Goal: Information Seeking & Learning: Learn about a topic

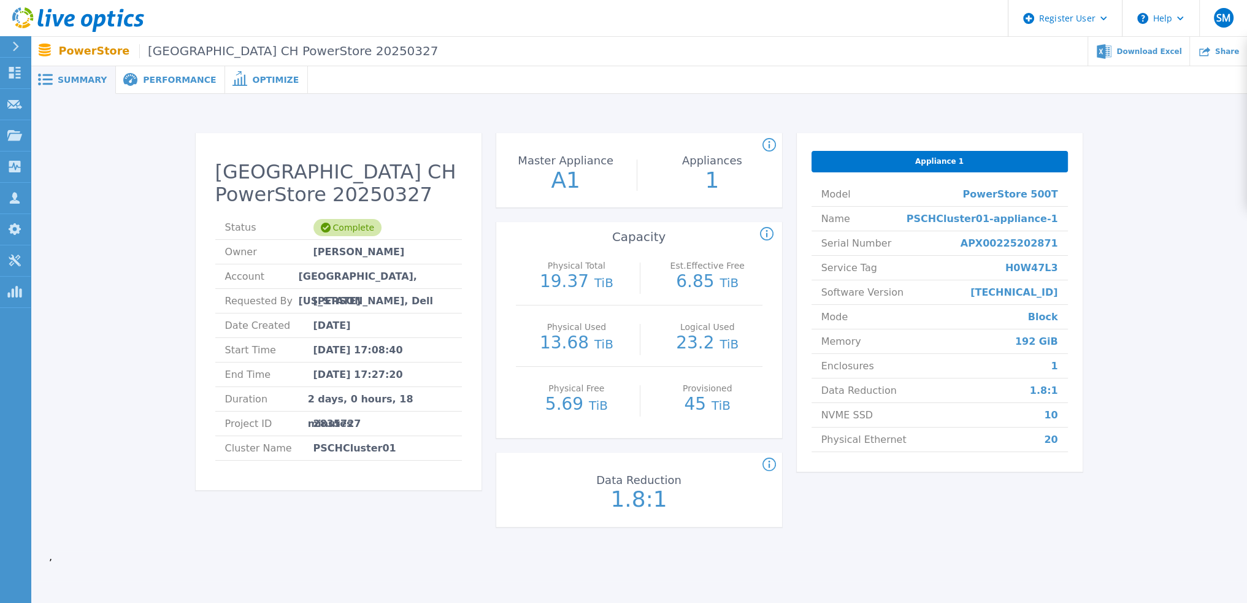
click at [59, 16] on icon at bounding box center [78, 19] width 132 height 25
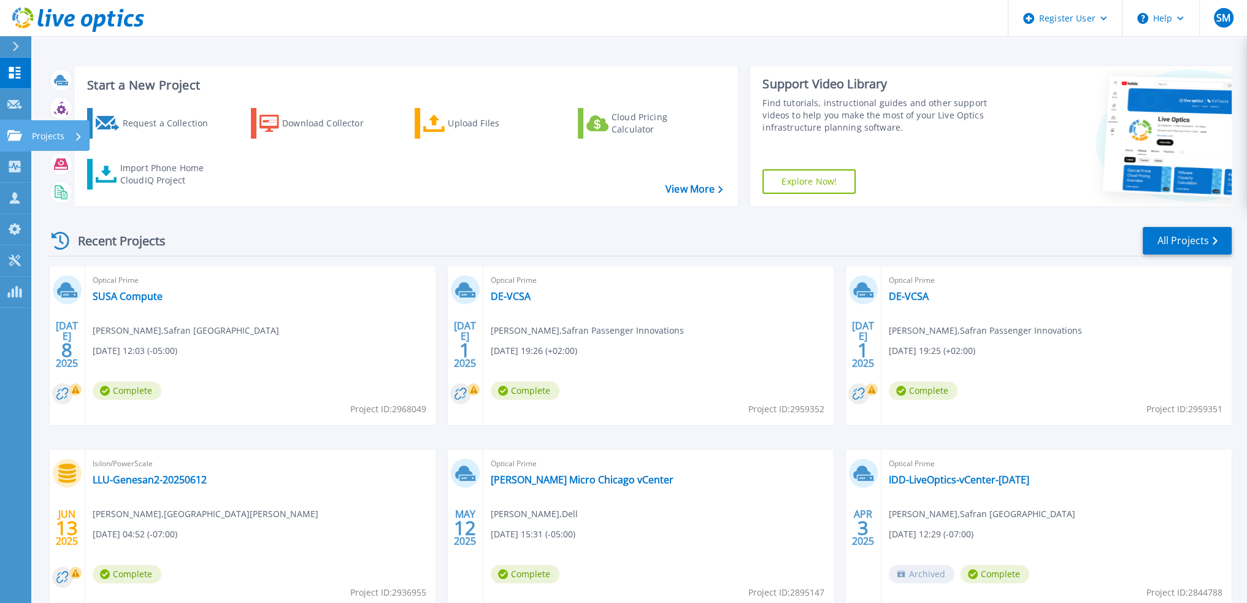
click at [12, 133] on icon at bounding box center [14, 135] width 15 height 10
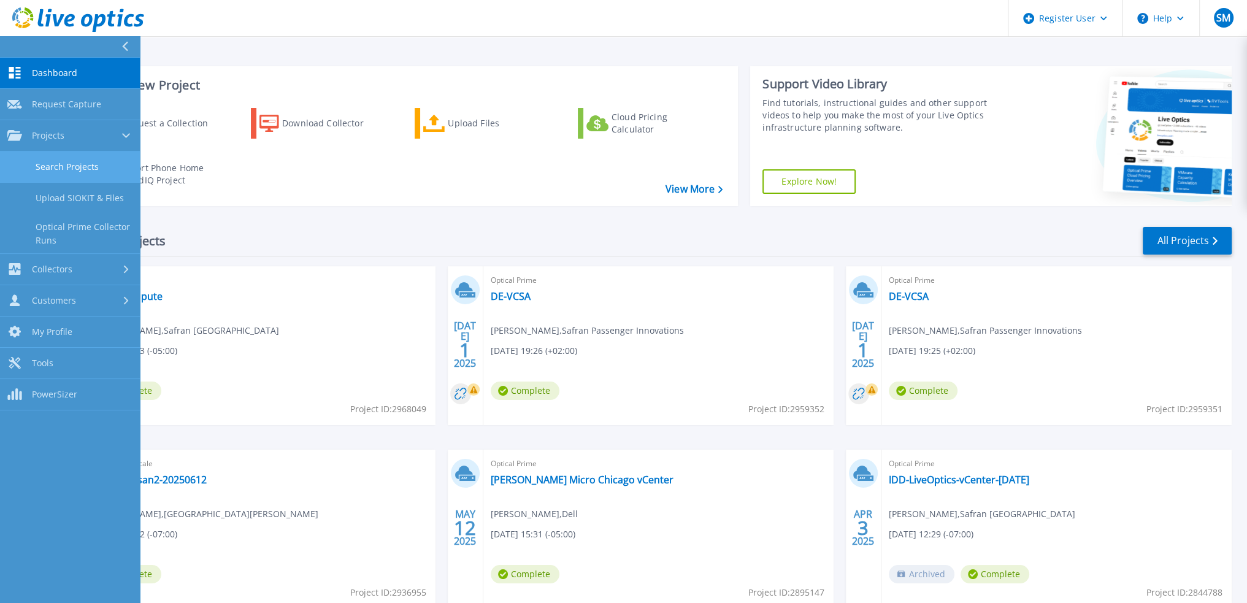
click at [91, 172] on link "Search Projects" at bounding box center [70, 167] width 140 height 31
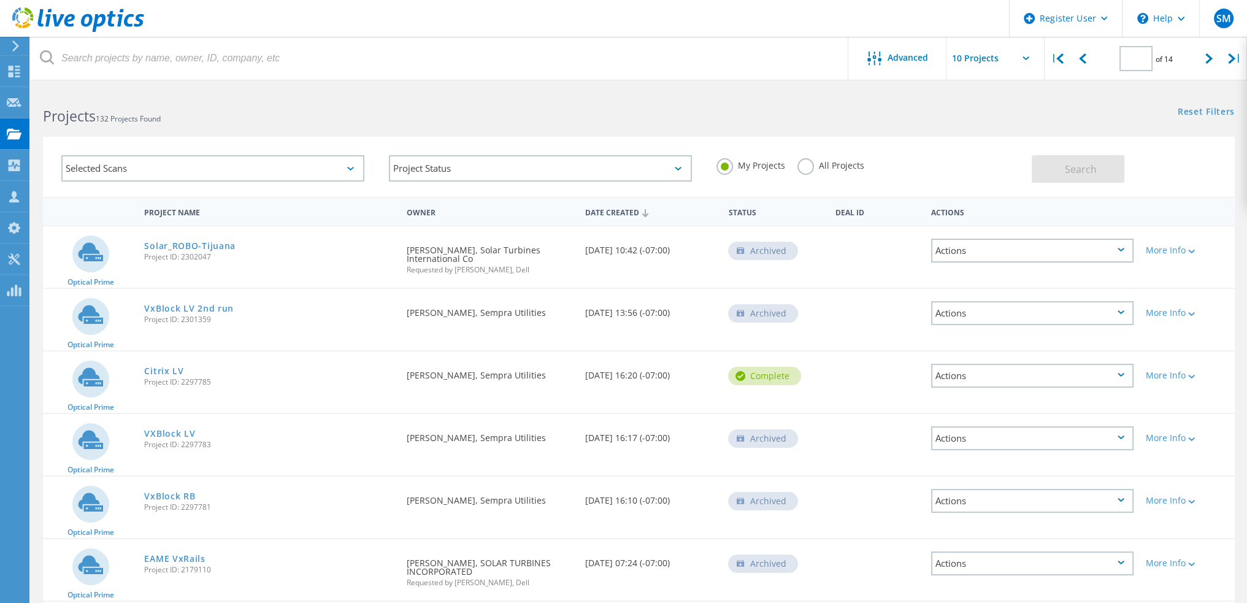
type input "3"
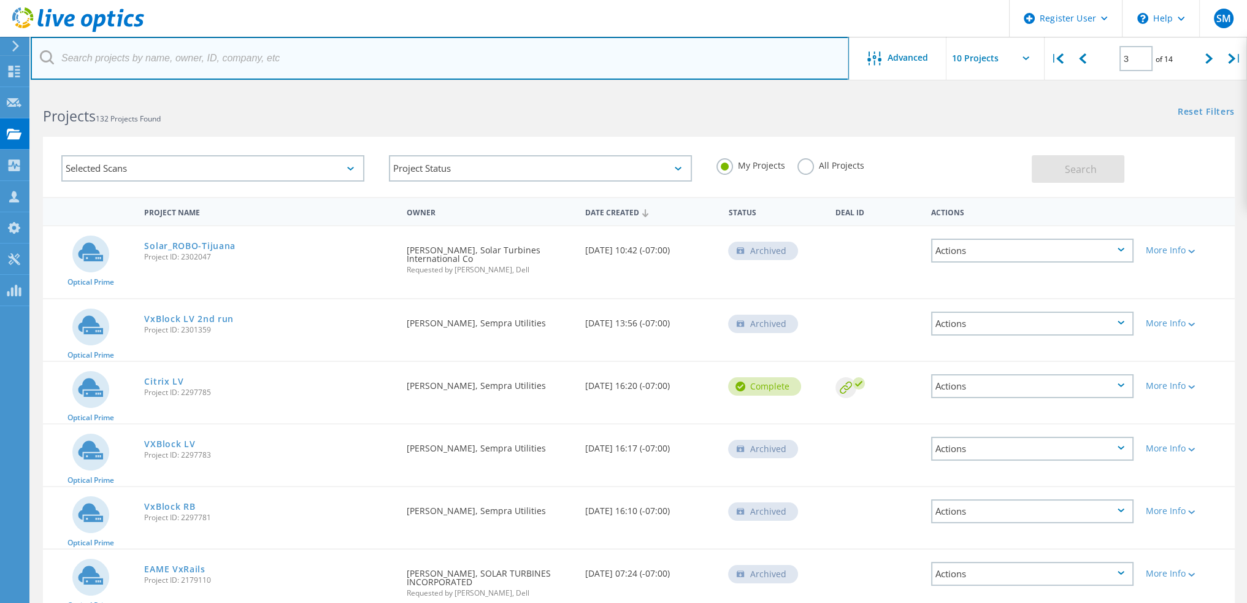
click at [234, 53] on input "text" at bounding box center [440, 58] width 819 height 43
paste input "2960763"
type input "2960763"
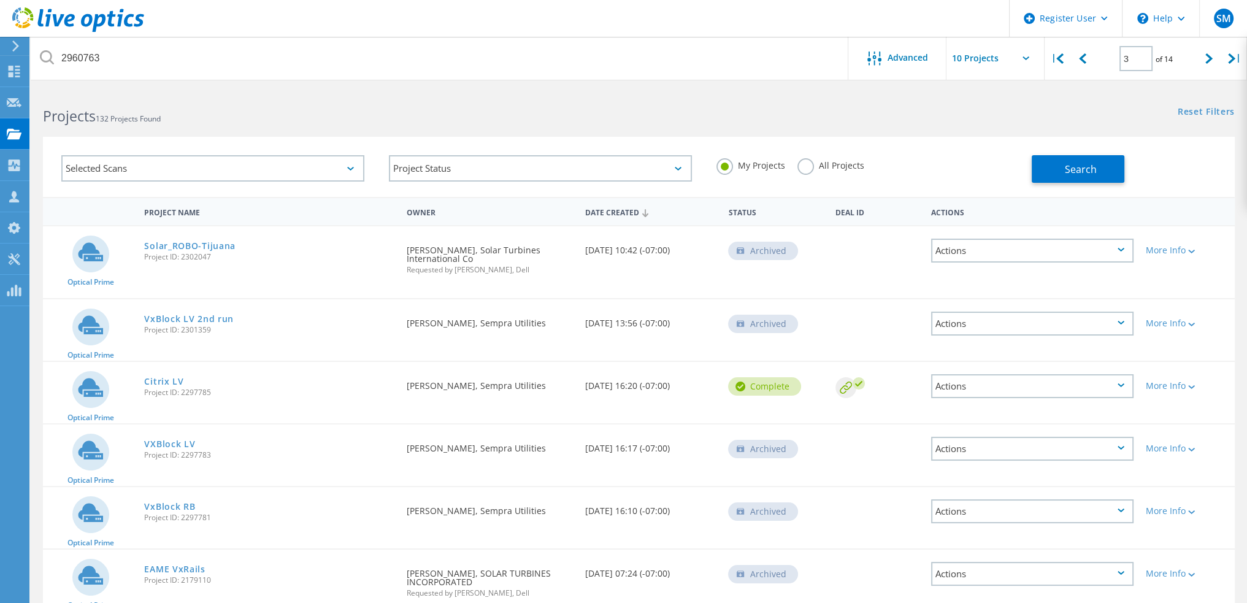
click at [801, 168] on label "All Projects" at bounding box center [831, 164] width 67 height 12
click at [0, 0] on input "All Projects" at bounding box center [0, 0] width 0 height 0
click at [1081, 161] on button "Search" at bounding box center [1078, 169] width 93 height 28
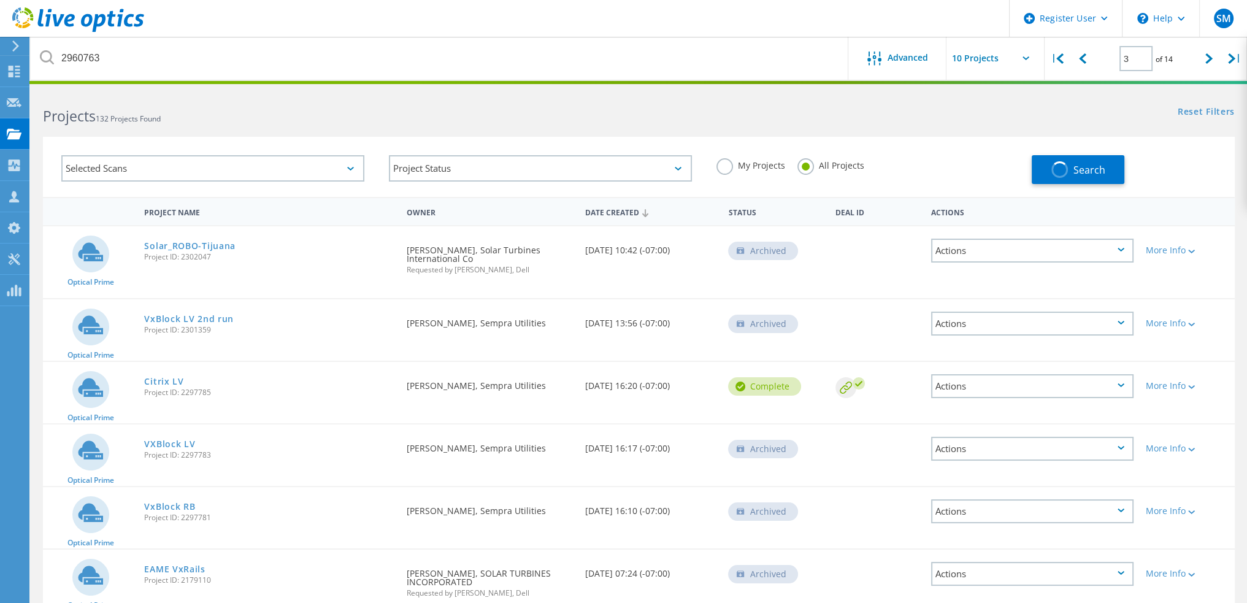
type input "1"
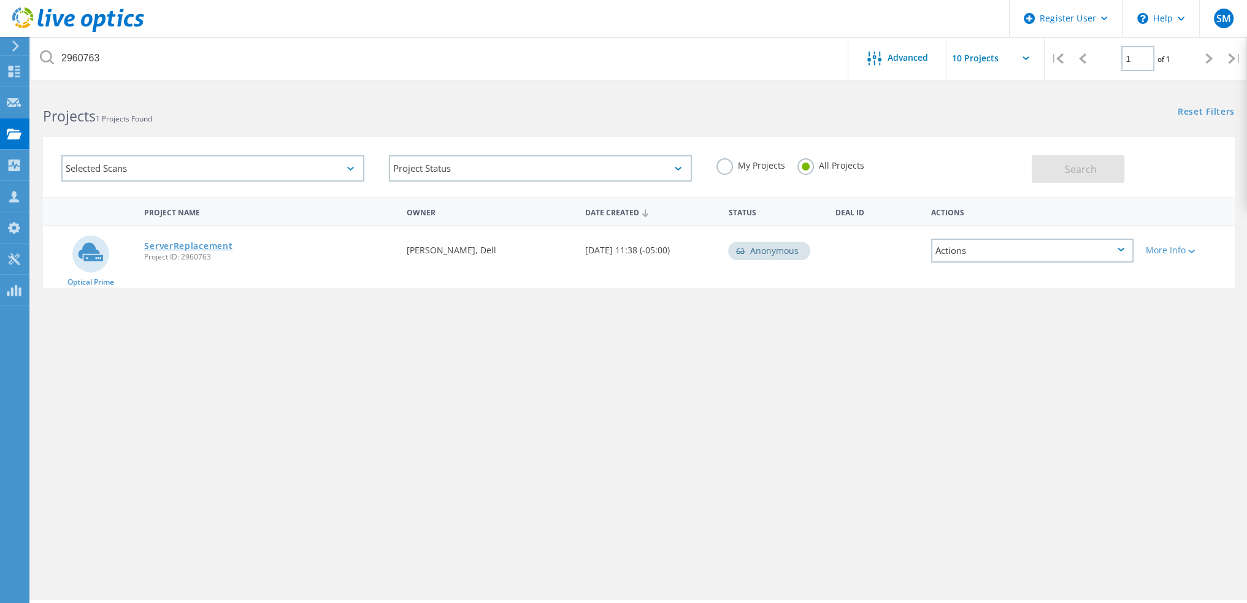
click at [211, 246] on link "ServerReplacement" at bounding box center [188, 246] width 88 height 9
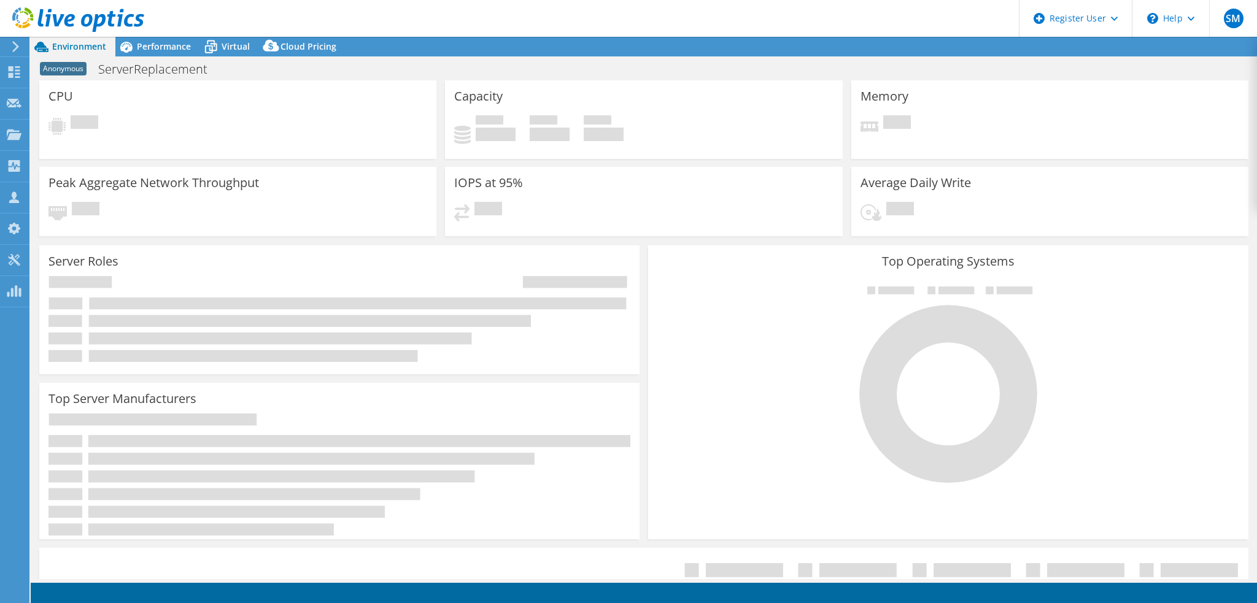
select select "USEast"
select select "USD"
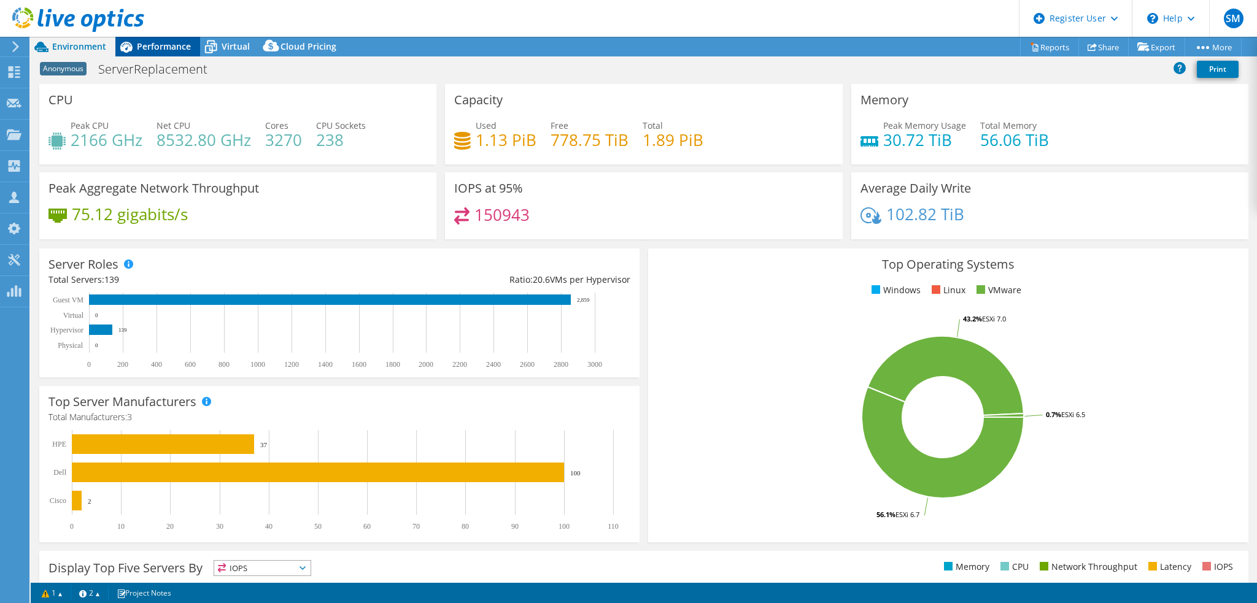
click at [182, 45] on span "Performance" at bounding box center [164, 46] width 54 height 12
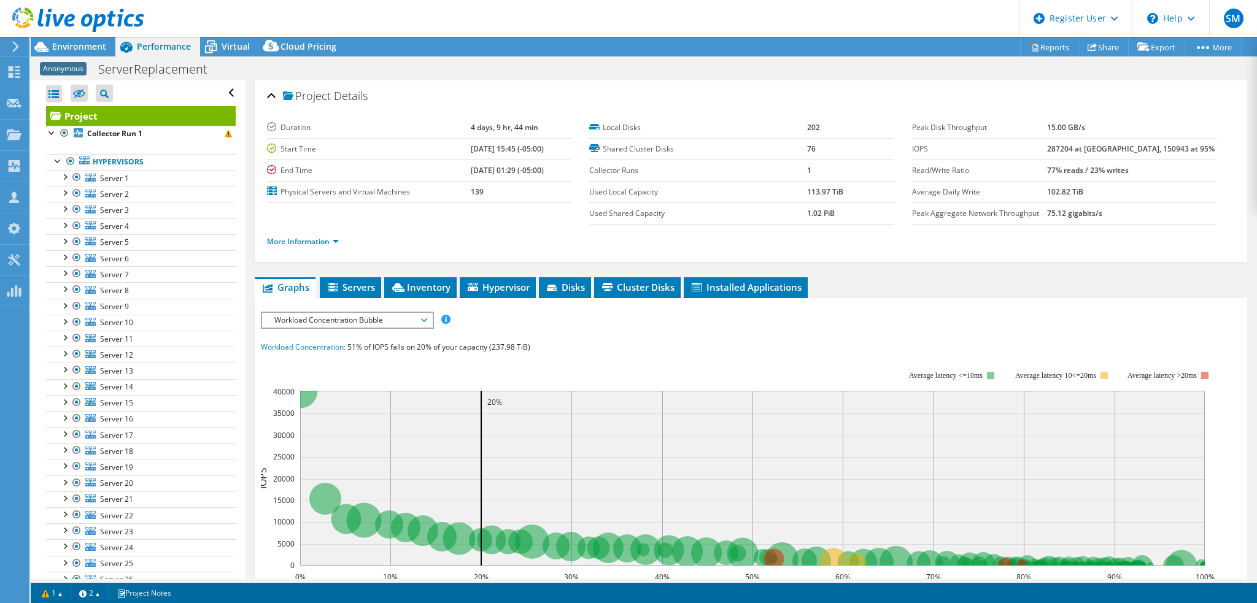
click at [356, 323] on span "Workload Concentration Bubble" at bounding box center [347, 320] width 158 height 15
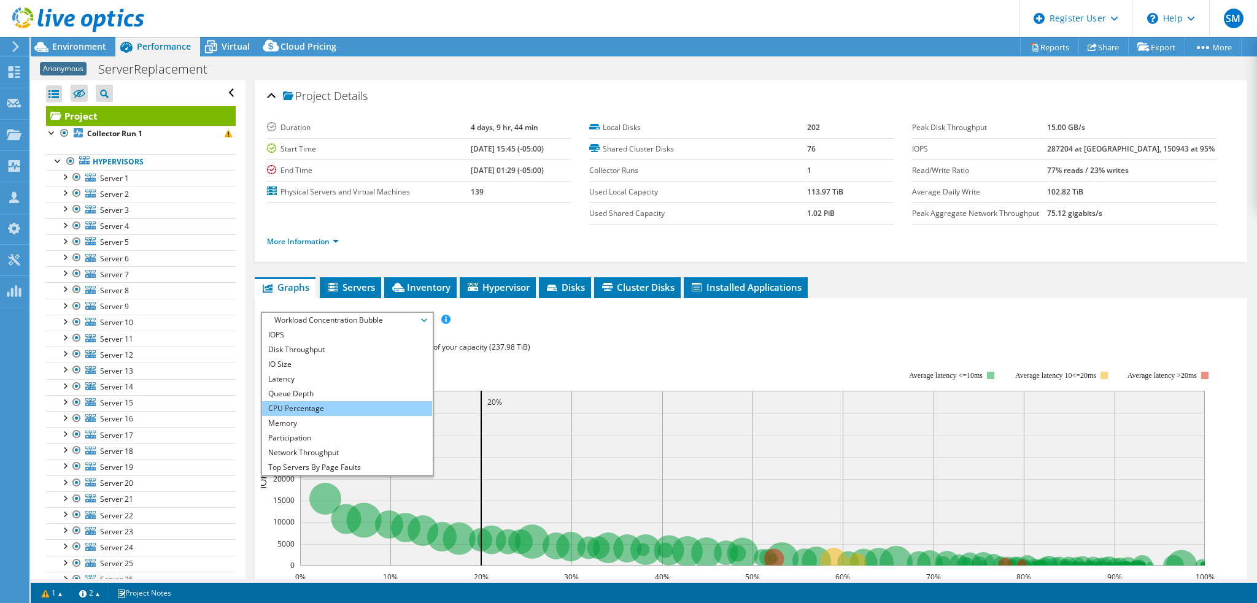
click at [334, 411] on li "CPU Percentage" at bounding box center [347, 408] width 170 height 15
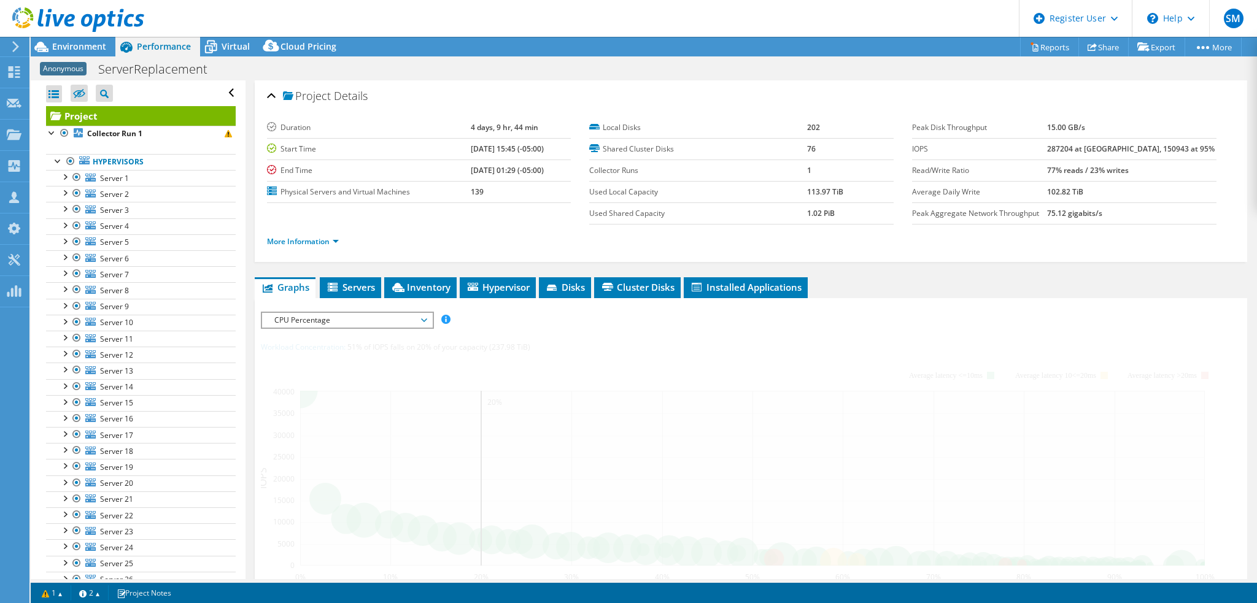
click at [385, 315] on span "CPU Percentage" at bounding box center [347, 320] width 158 height 15
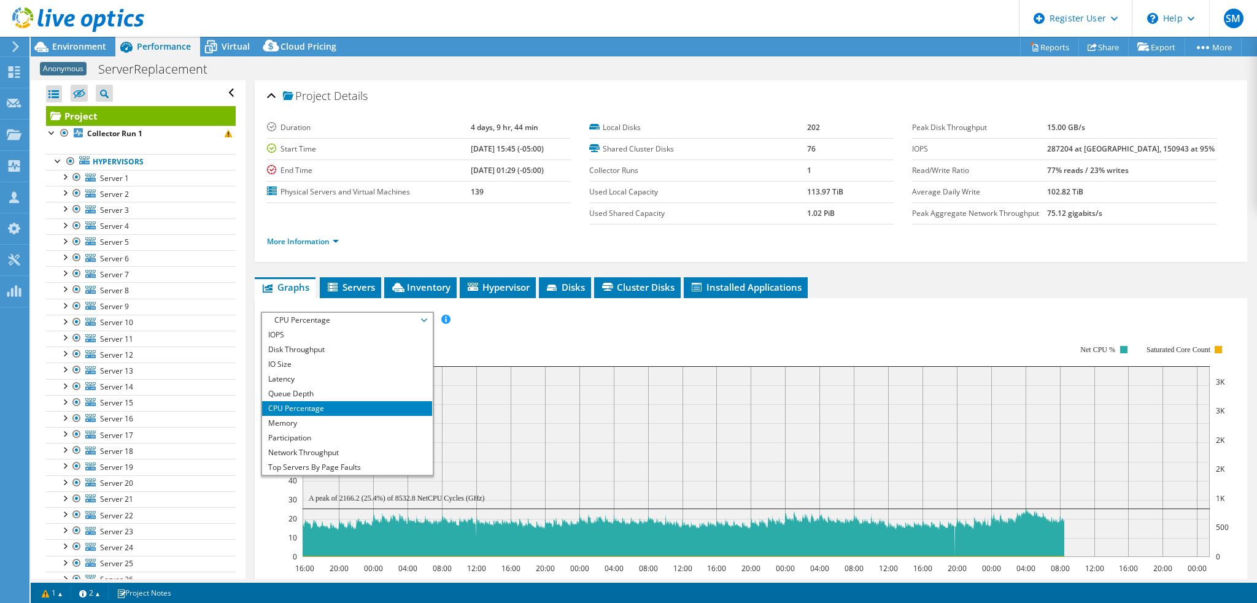
click at [603, 314] on div "IOPS Disk Throughput IO Size Latency Queue Depth CPU Percentage Memory Page Fau…" at bounding box center [751, 320] width 980 height 17
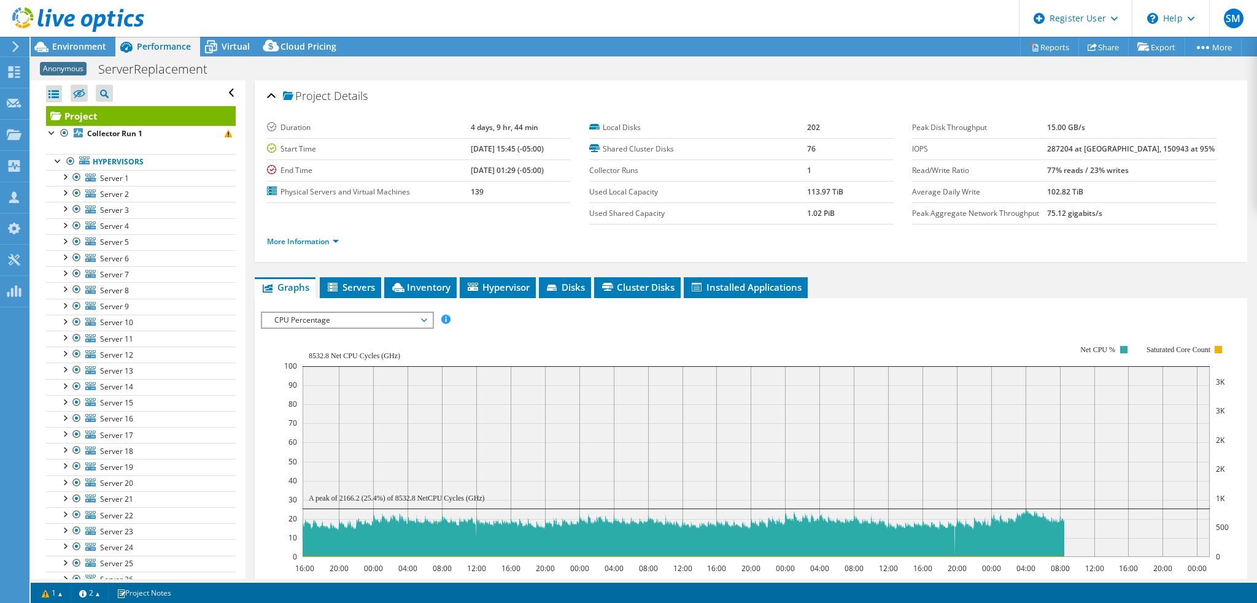
click at [336, 314] on span "CPU Percentage" at bounding box center [347, 320] width 158 height 15
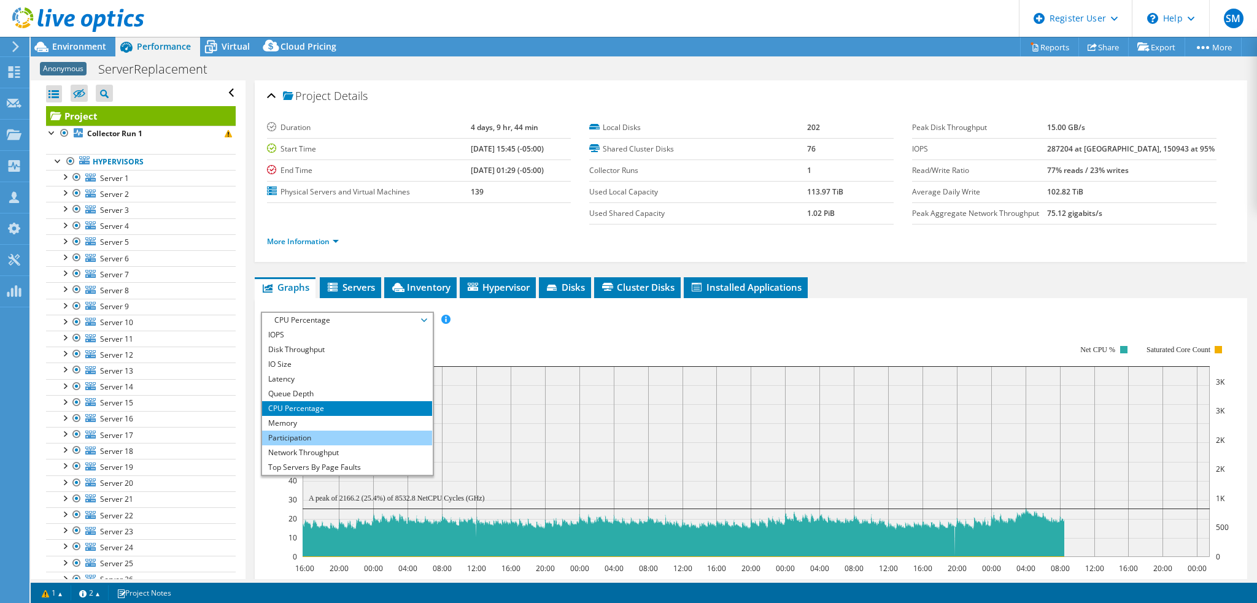
click at [310, 431] on li "Participation" at bounding box center [347, 438] width 170 height 15
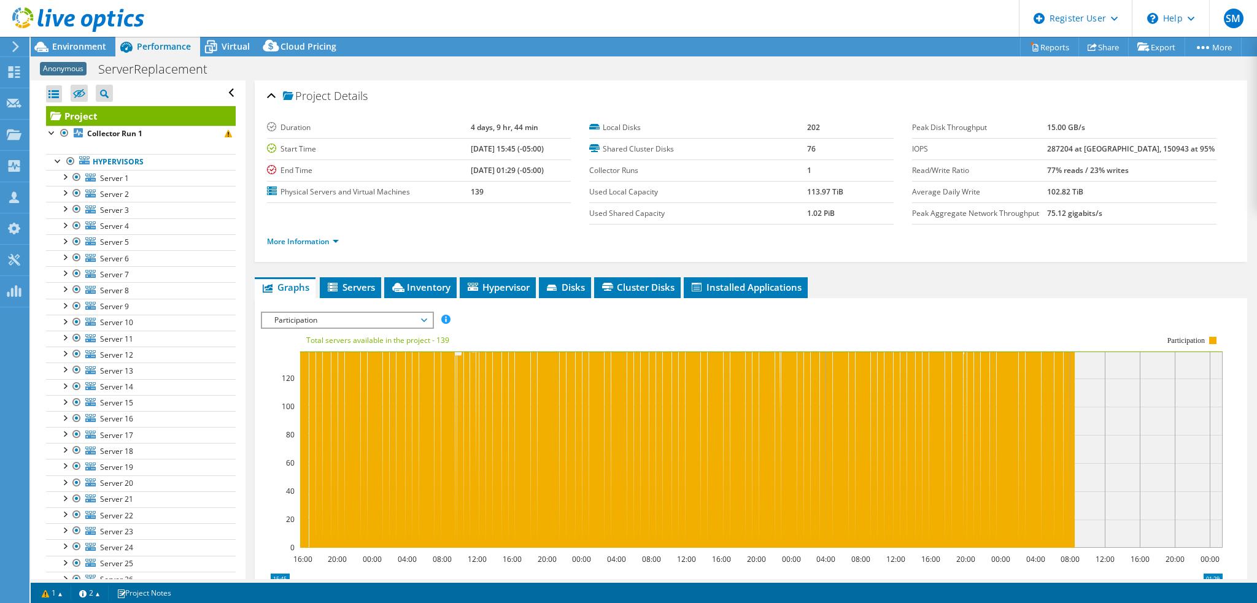
click at [318, 316] on span "Participation" at bounding box center [347, 320] width 158 height 15
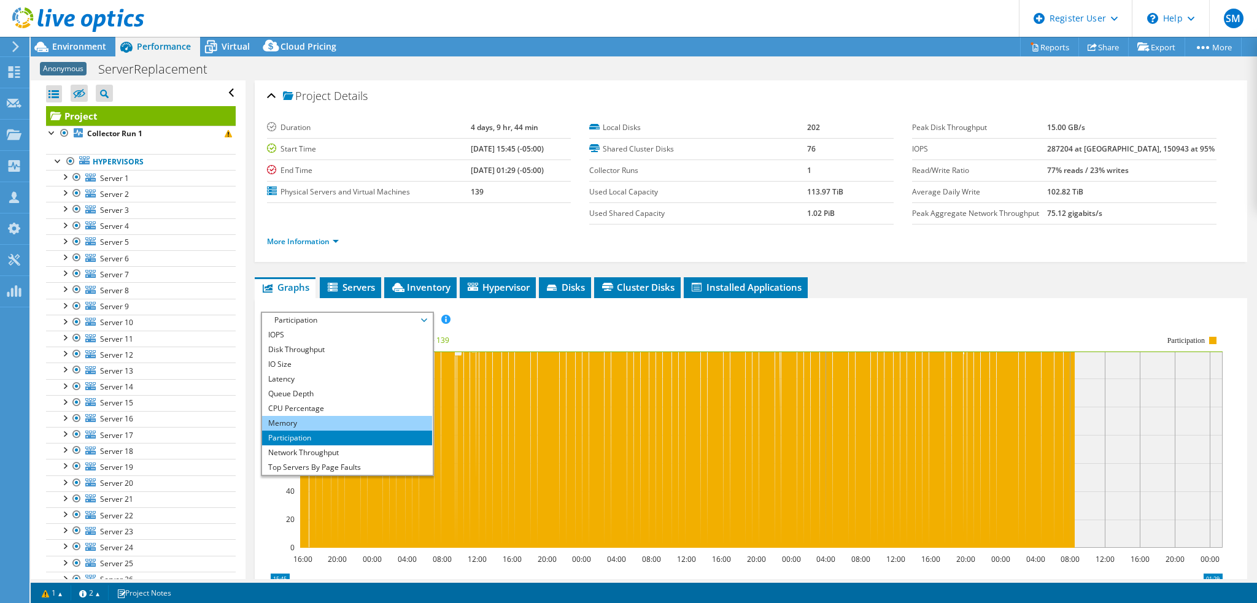
click at [306, 424] on li "Memory" at bounding box center [347, 423] width 170 height 15
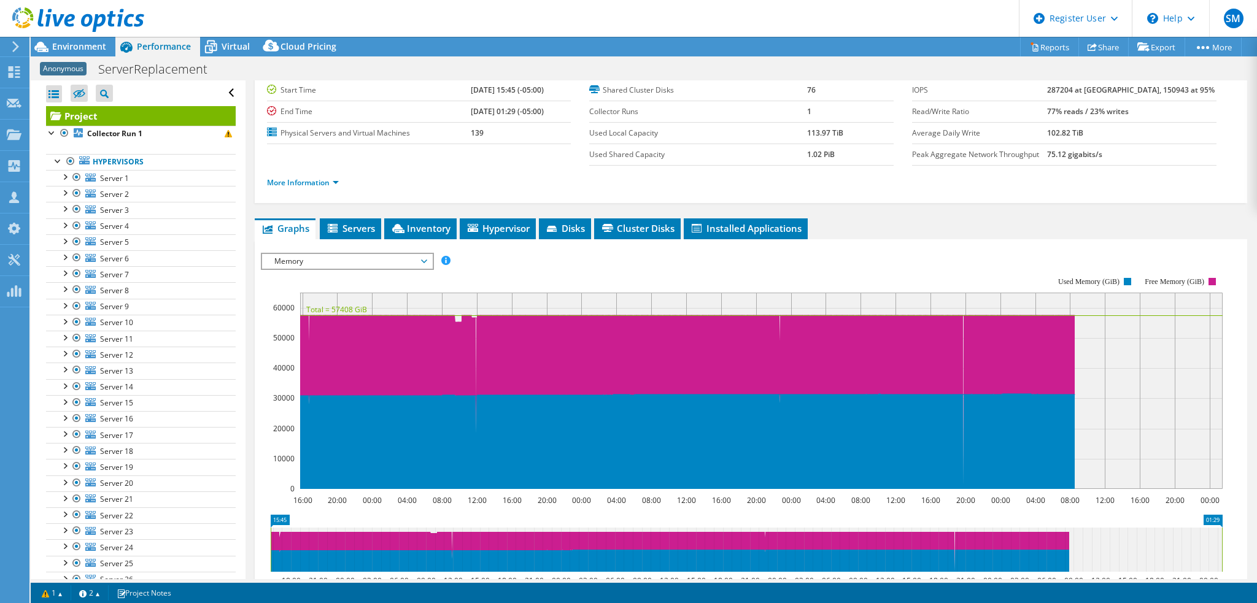
scroll to position [61, 0]
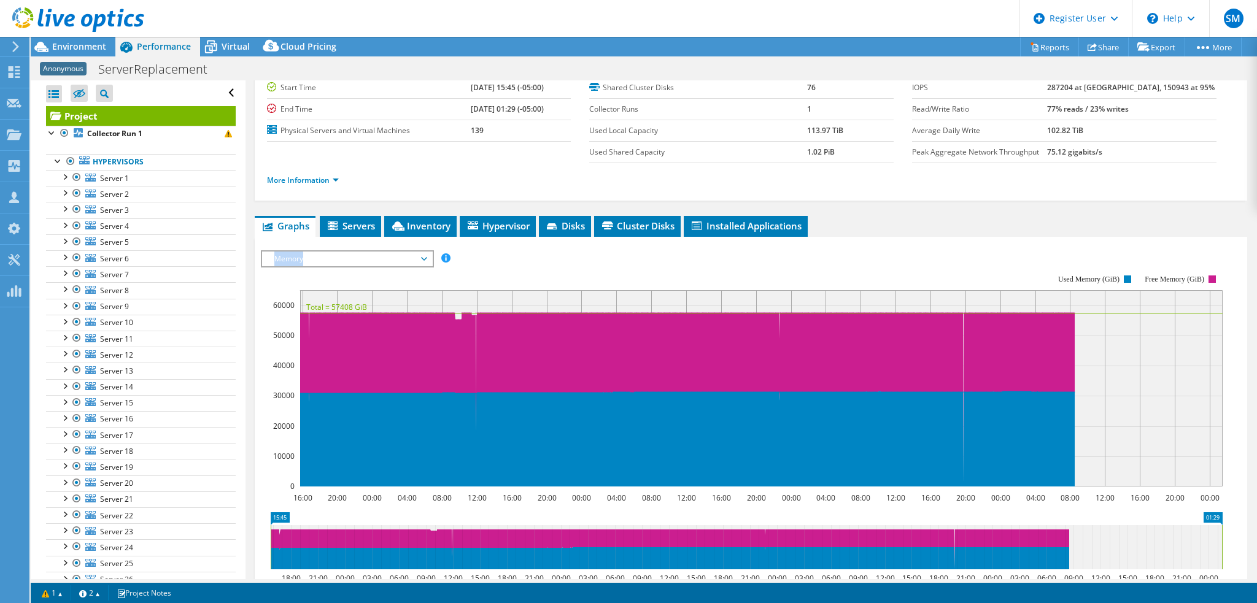
drag, startPoint x: 346, startPoint y: 247, endPoint x: 360, endPoint y: 264, distance: 22.7
click at [360, 264] on div "IOPS Disk Throughput IO Size Latency Queue Depth CPU Percentage Memory Page Fau…" at bounding box center [751, 456] width 980 height 425
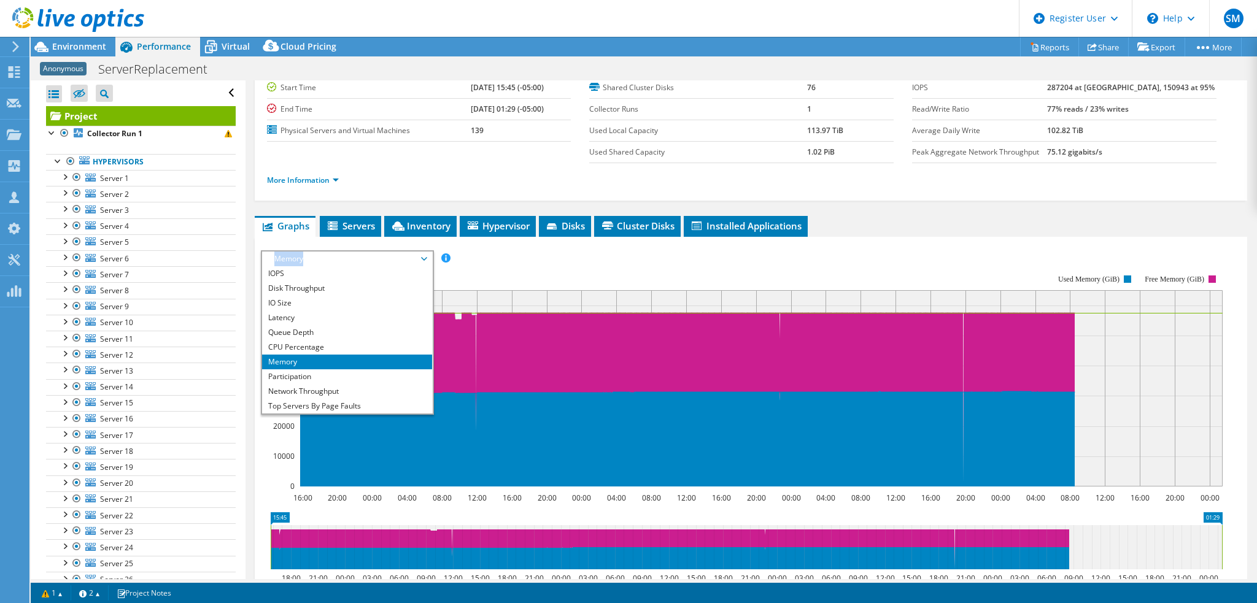
click at [363, 255] on span "Memory" at bounding box center [347, 259] width 158 height 15
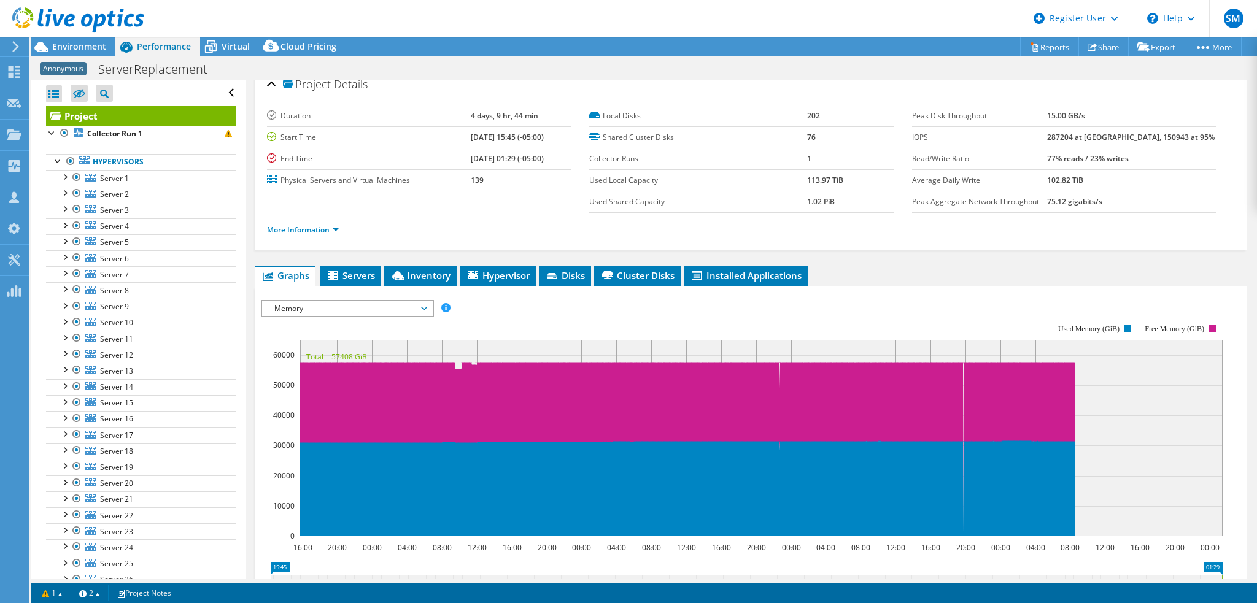
scroll to position [0, 0]
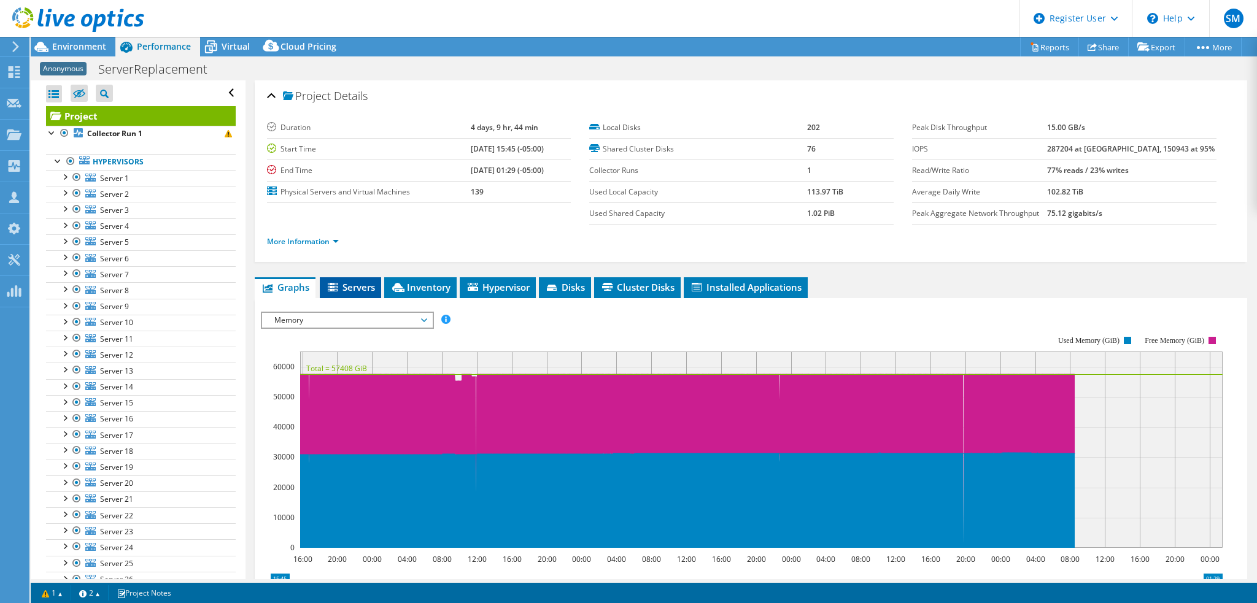
click at [350, 285] on span "Servers" at bounding box center [350, 287] width 49 height 12
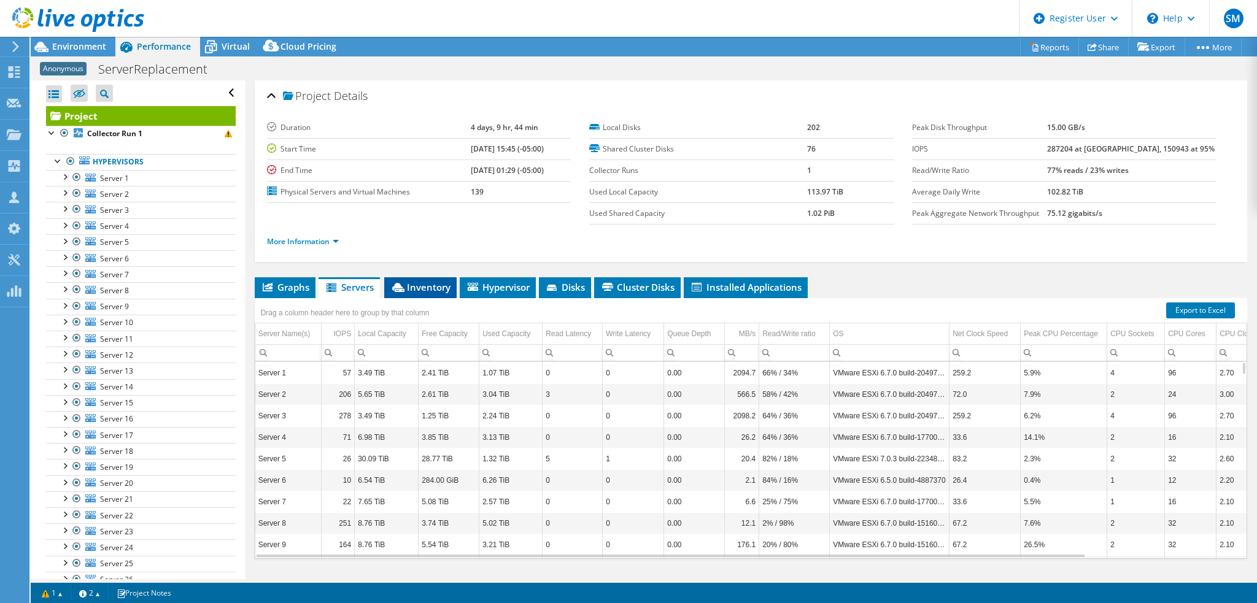
click at [422, 287] on span "Inventory" at bounding box center [420, 287] width 60 height 12
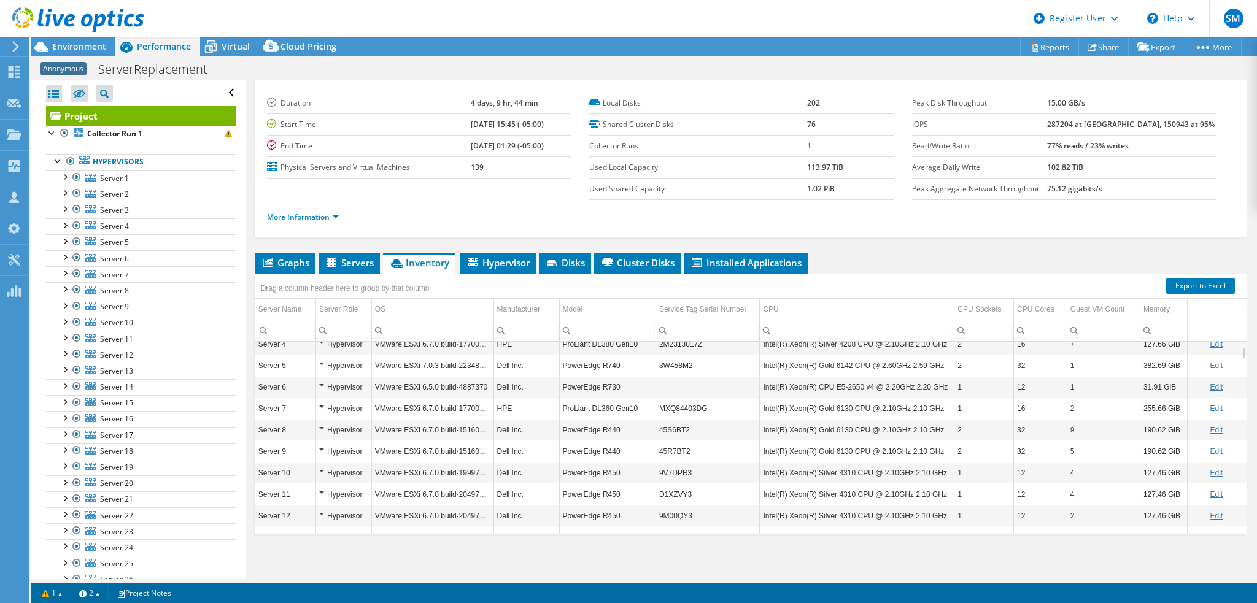
scroll to position [147, 0]
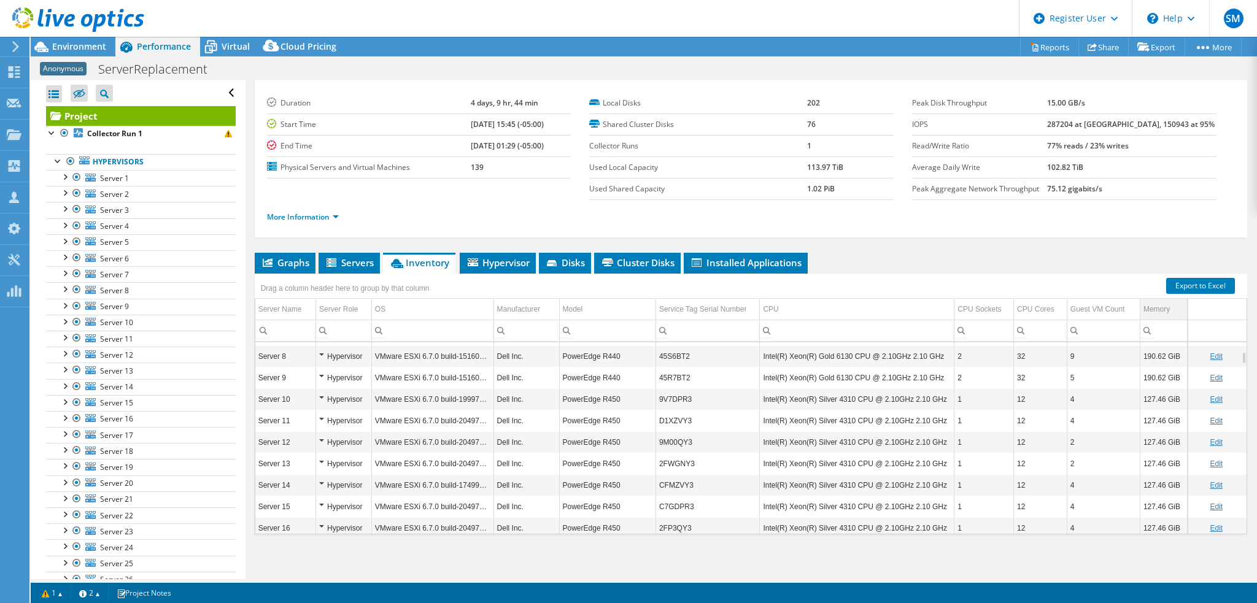
click at [1139, 299] on td "Memory" at bounding box center [1162, 309] width 47 height 21
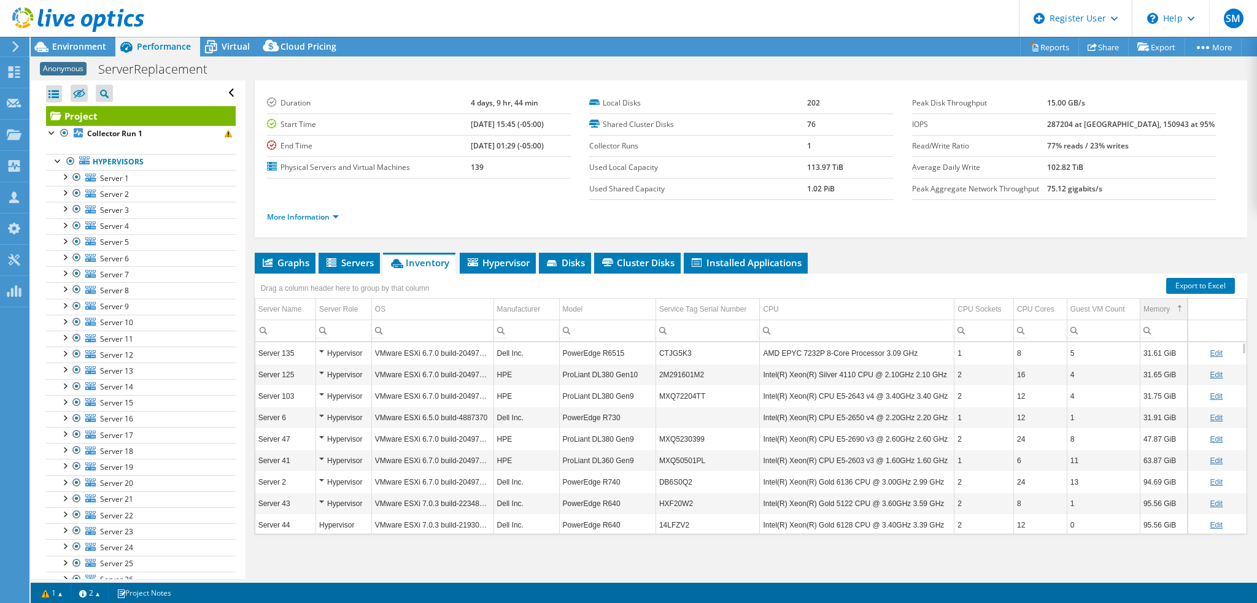
click at [1146, 306] on div "Memory" at bounding box center [1156, 309] width 26 height 15
drag, startPoint x: 1134, startPoint y: 348, endPoint x: 1160, endPoint y: 350, distance: 26.5
click at [1160, 350] on td "1023.66 GiB" at bounding box center [1162, 352] width 47 height 21
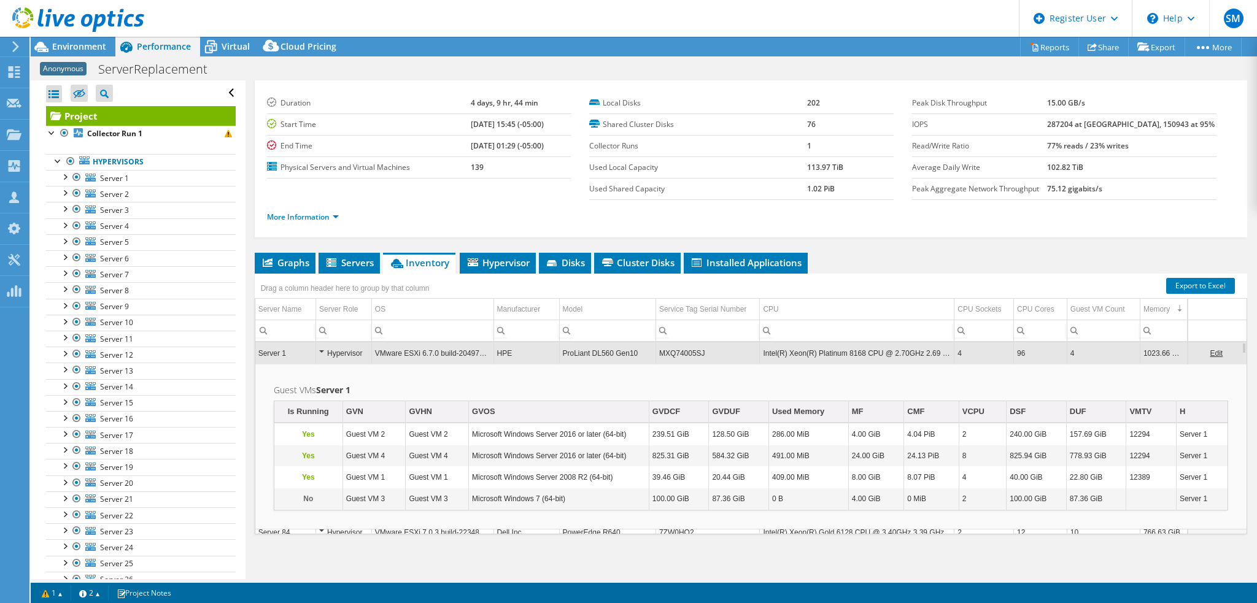
copy td "1023.66"
drag, startPoint x: 1136, startPoint y: 352, endPoint x: 1160, endPoint y: 352, distance: 23.9
click at [1160, 352] on td "1023.66 GiB" at bounding box center [1162, 352] width 47 height 21
copy td "1023.66"
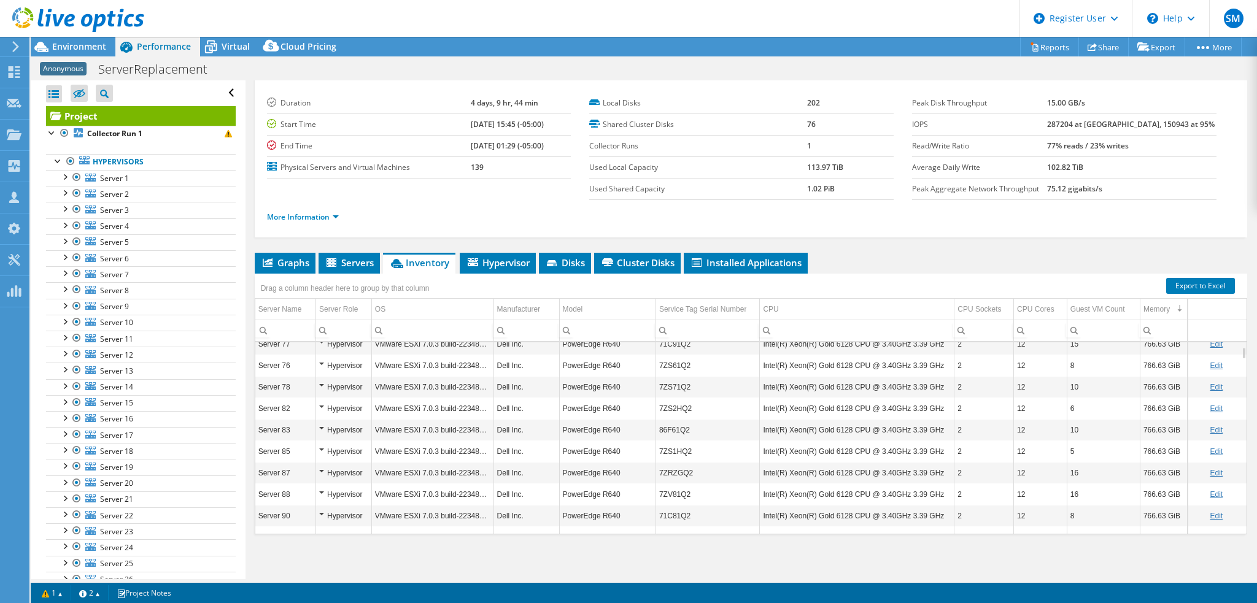
scroll to position [147, 0]
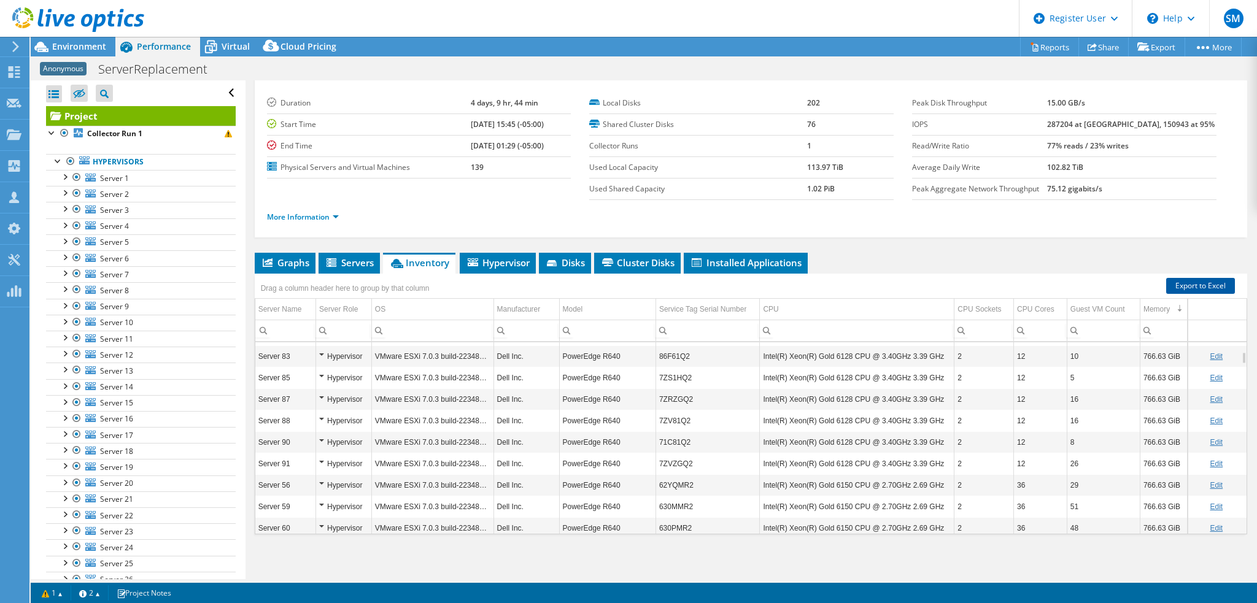
click at [1187, 283] on link "Export to Excel" at bounding box center [1200, 286] width 69 height 16
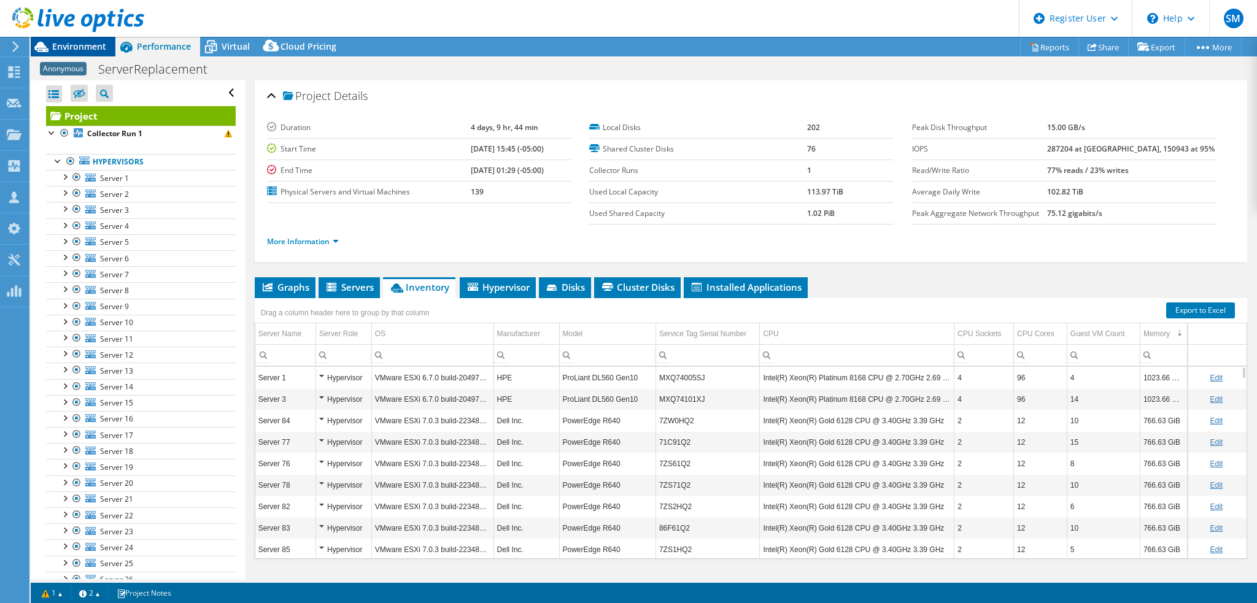
click at [71, 48] on span "Environment" at bounding box center [79, 46] width 54 height 12
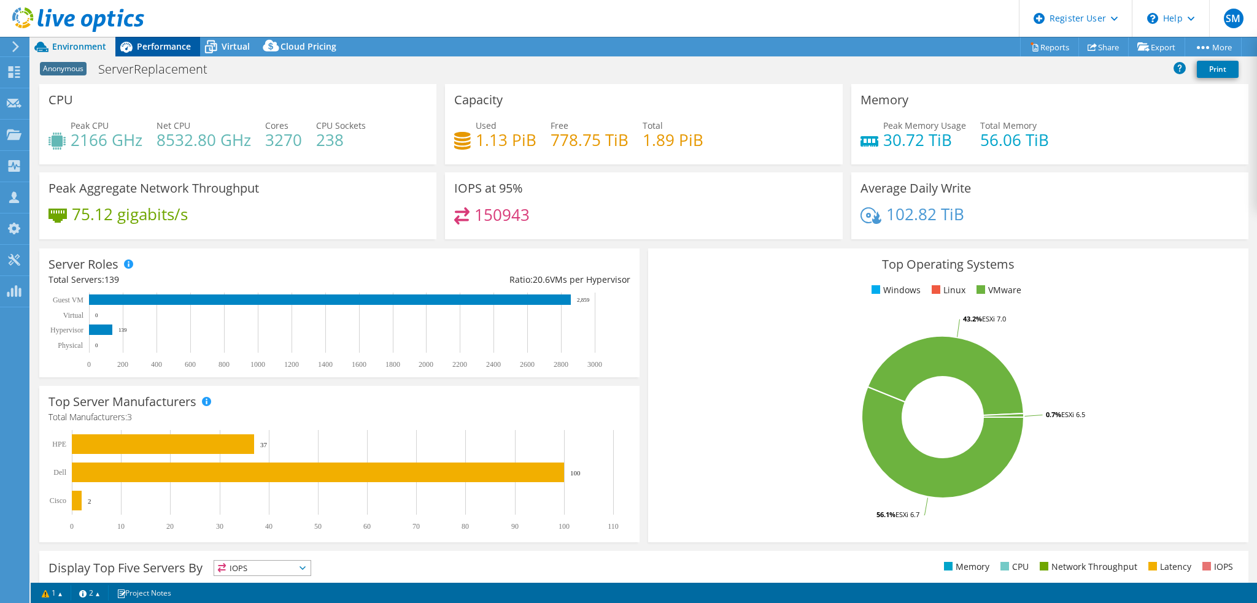
click at [142, 51] on span "Performance" at bounding box center [164, 46] width 54 height 12
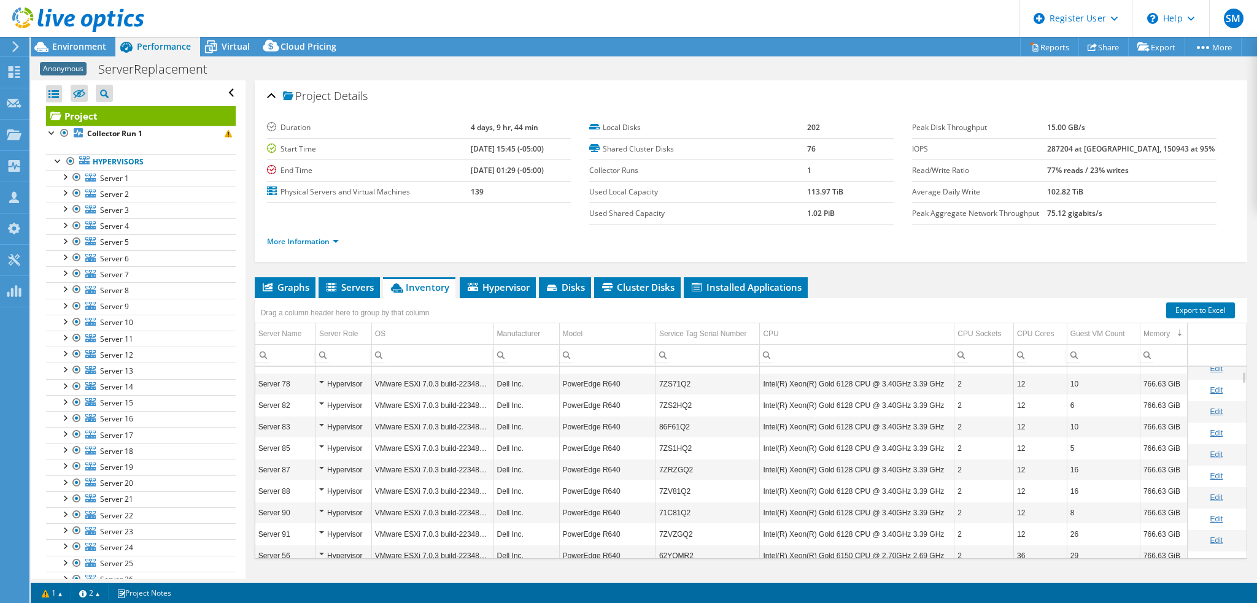
scroll to position [25, 0]
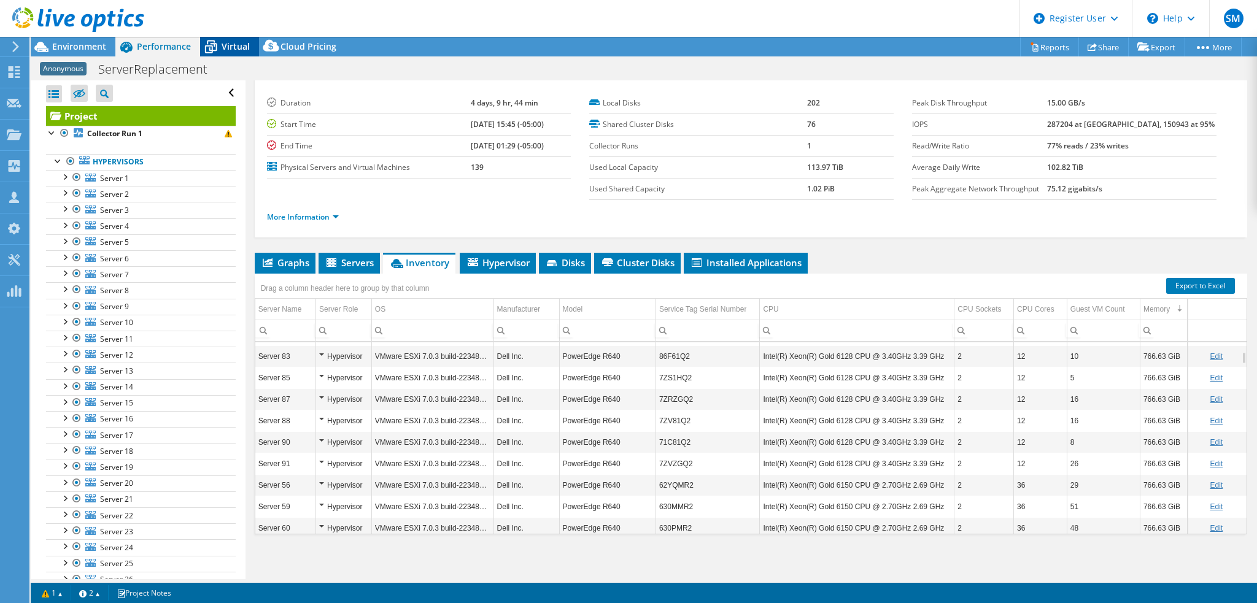
click at [227, 44] on span "Virtual" at bounding box center [236, 46] width 28 height 12
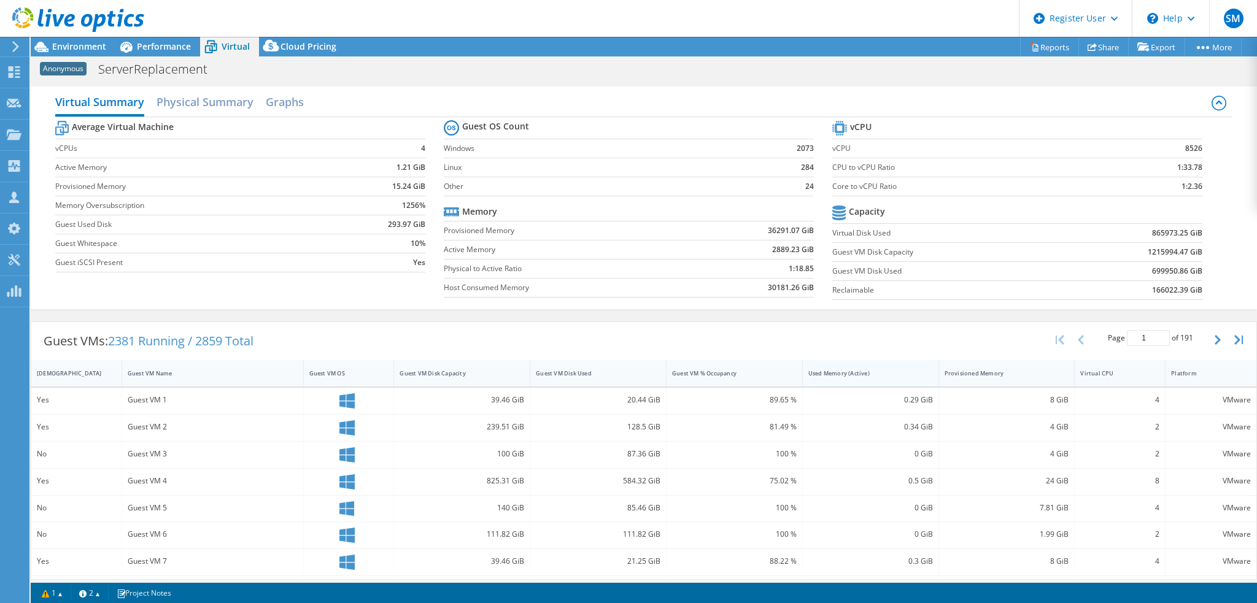
click at [850, 370] on div "Used Memory (Active)" at bounding box center [863, 373] width 110 height 8
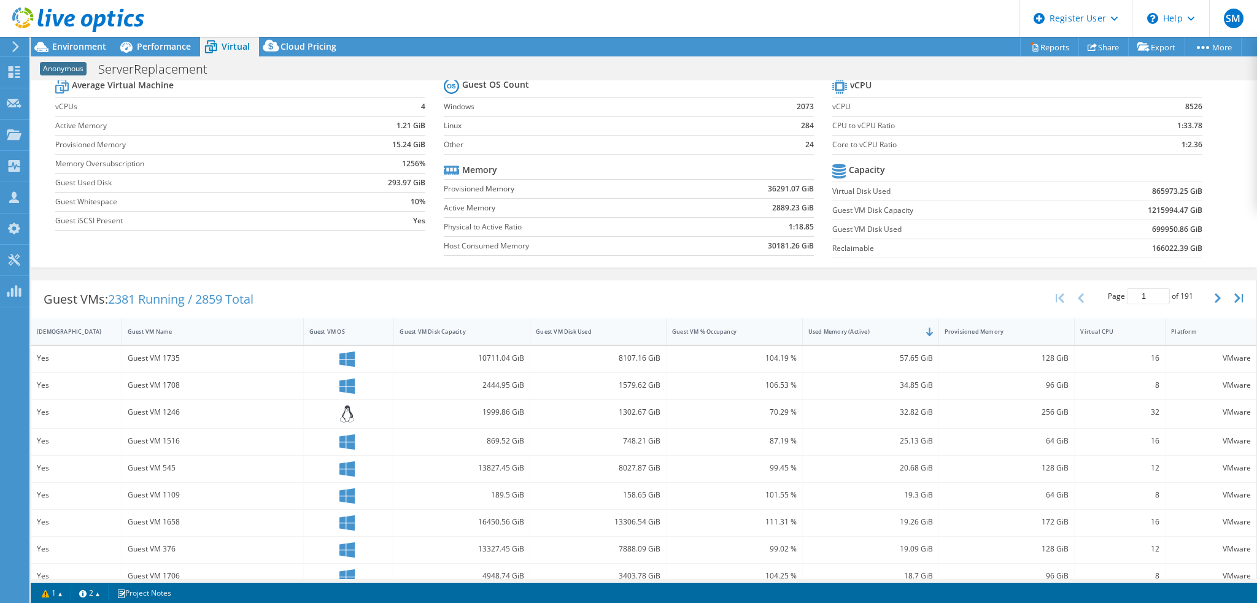
scroll to position [61, 0]
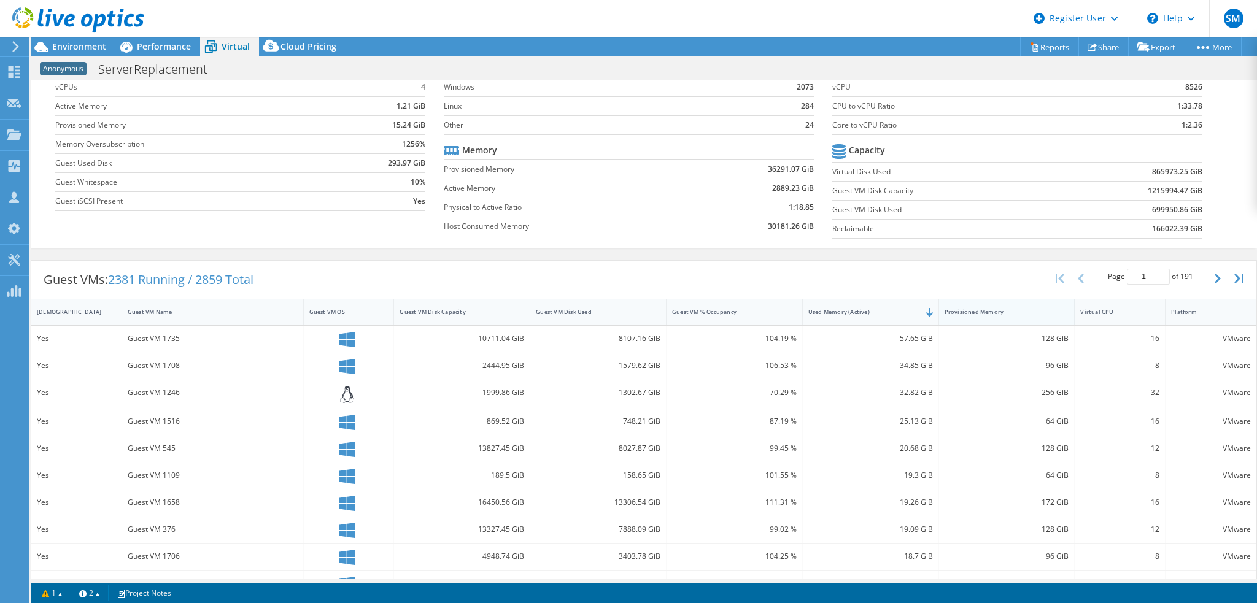
click at [982, 312] on div "Provisioned Memory" at bounding box center [999, 312] width 110 height 8
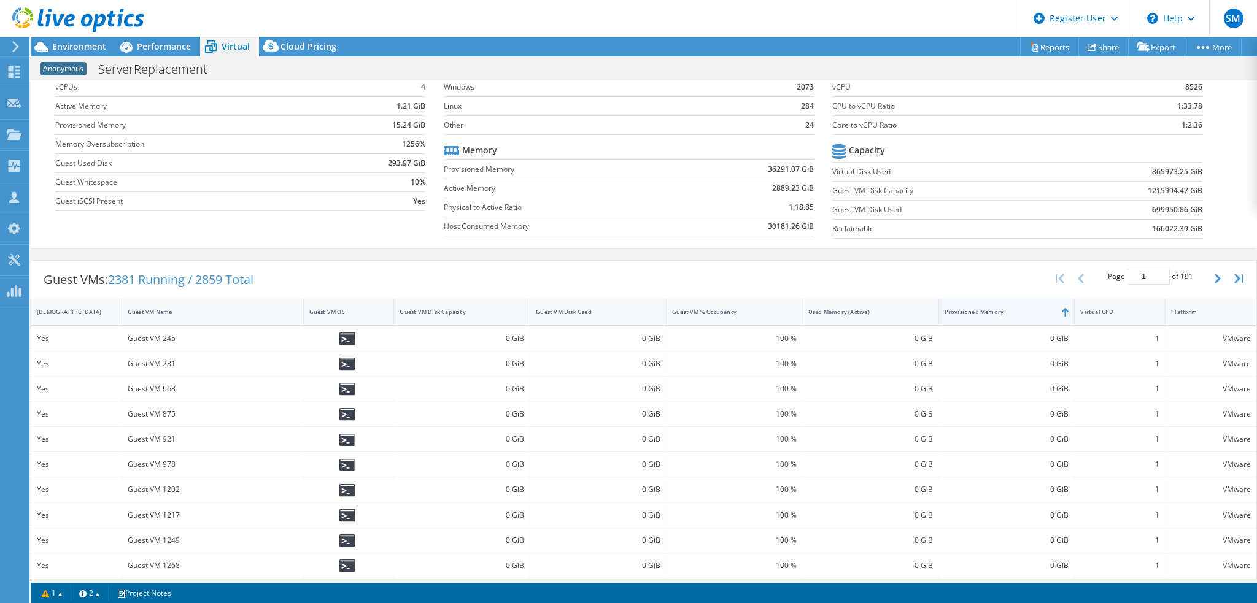
click at [982, 312] on div "Provisioned Memory" at bounding box center [999, 312] width 110 height 8
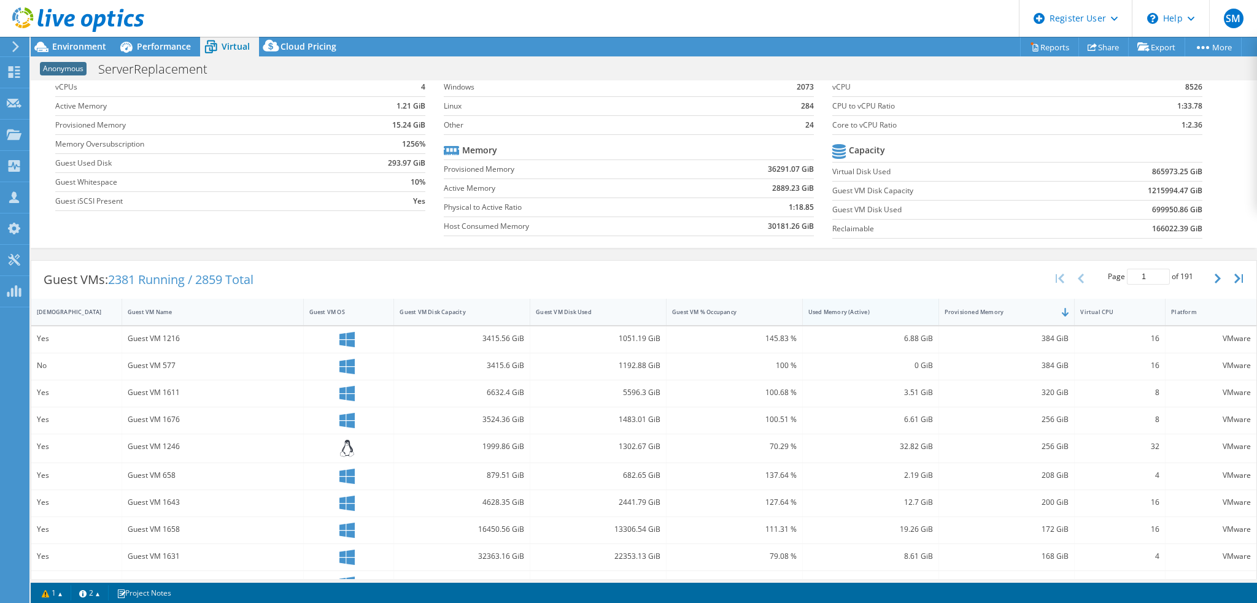
click at [832, 312] on div "Used Memory (Active)" at bounding box center [863, 312] width 110 height 8
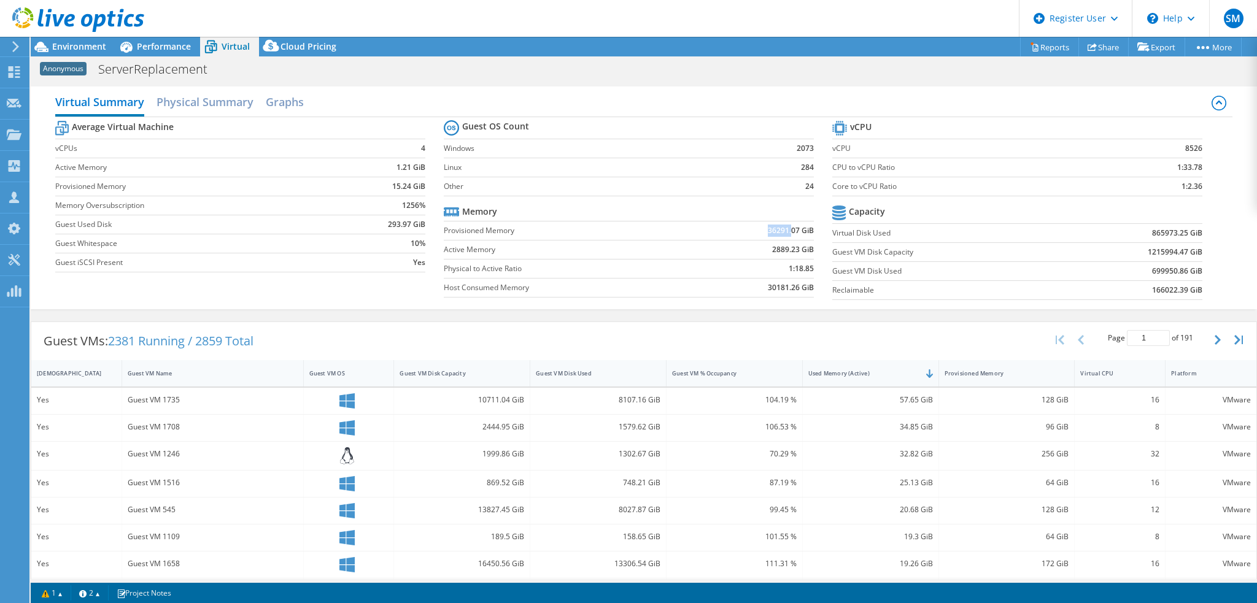
drag, startPoint x: 763, startPoint y: 233, endPoint x: 785, endPoint y: 233, distance: 21.5
click at [785, 233] on b "36291.07 GiB" at bounding box center [791, 231] width 46 height 12
drag, startPoint x: 766, startPoint y: 249, endPoint x: 787, endPoint y: 249, distance: 20.9
click at [787, 249] on b "2889.23 GiB" at bounding box center [793, 250] width 42 height 12
drag, startPoint x: 760, startPoint y: 229, endPoint x: 789, endPoint y: 232, distance: 28.9
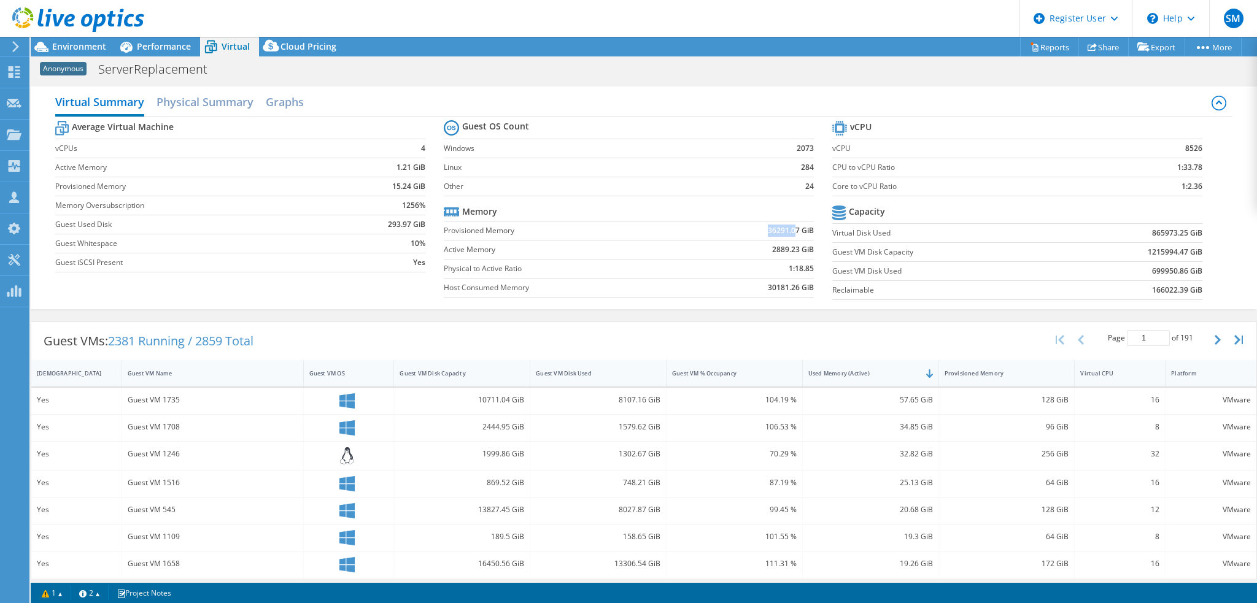
click at [789, 232] on td "36291.07 GiB" at bounding box center [752, 230] width 124 height 19
drag, startPoint x: 765, startPoint y: 249, endPoint x: 783, endPoint y: 250, distance: 17.9
click at [783, 250] on td "2889.23 GiB" at bounding box center [752, 249] width 124 height 19
click at [763, 259] on td "1:18.85" at bounding box center [752, 268] width 124 height 19
drag, startPoint x: 768, startPoint y: 252, endPoint x: 792, endPoint y: 251, distance: 23.9
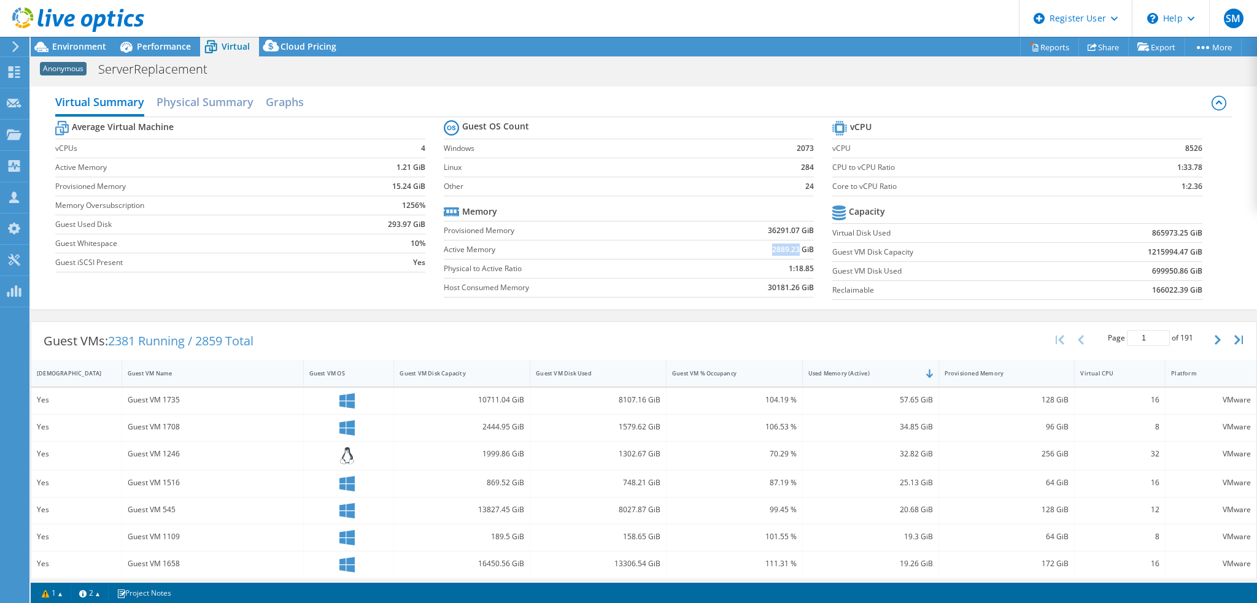
click at [792, 251] on b "2889.23 GiB" at bounding box center [793, 250] width 42 height 12
copy b "2889.23"
click at [210, 87] on div "Virtual Summary Physical Summary Graphs Average Virtual Machine vCPUs 4 Active …" at bounding box center [644, 198] width 1226 height 223
click at [209, 103] on h2 "Physical Summary" at bounding box center [204, 103] width 97 height 27
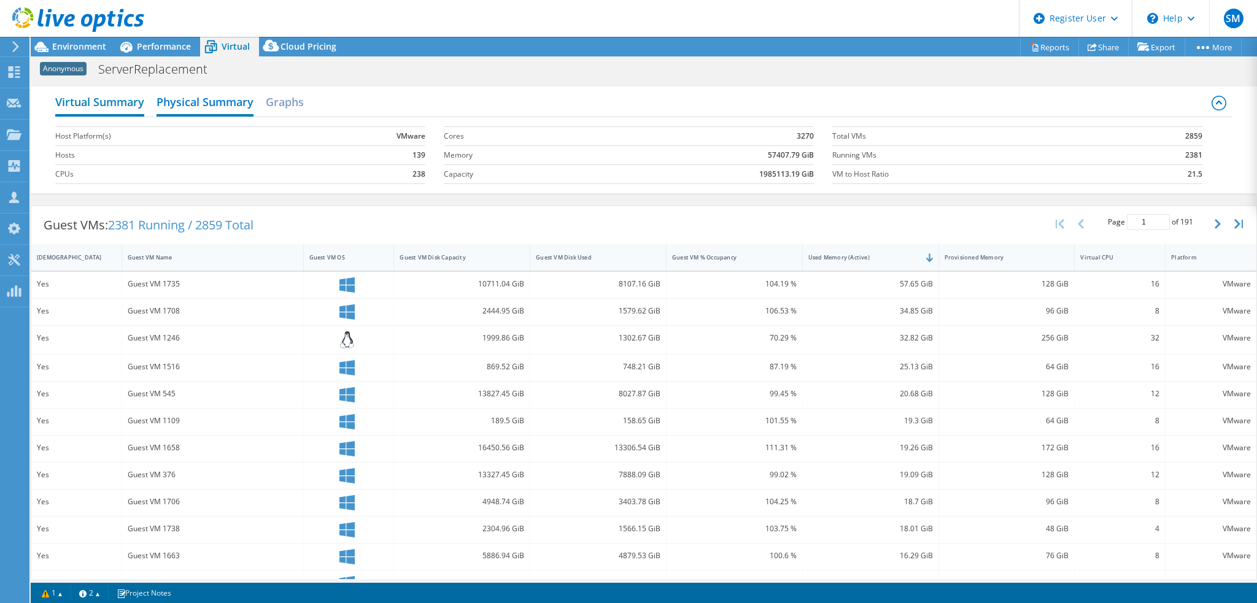
click at [128, 107] on h2 "Virtual Summary" at bounding box center [99, 103] width 89 height 27
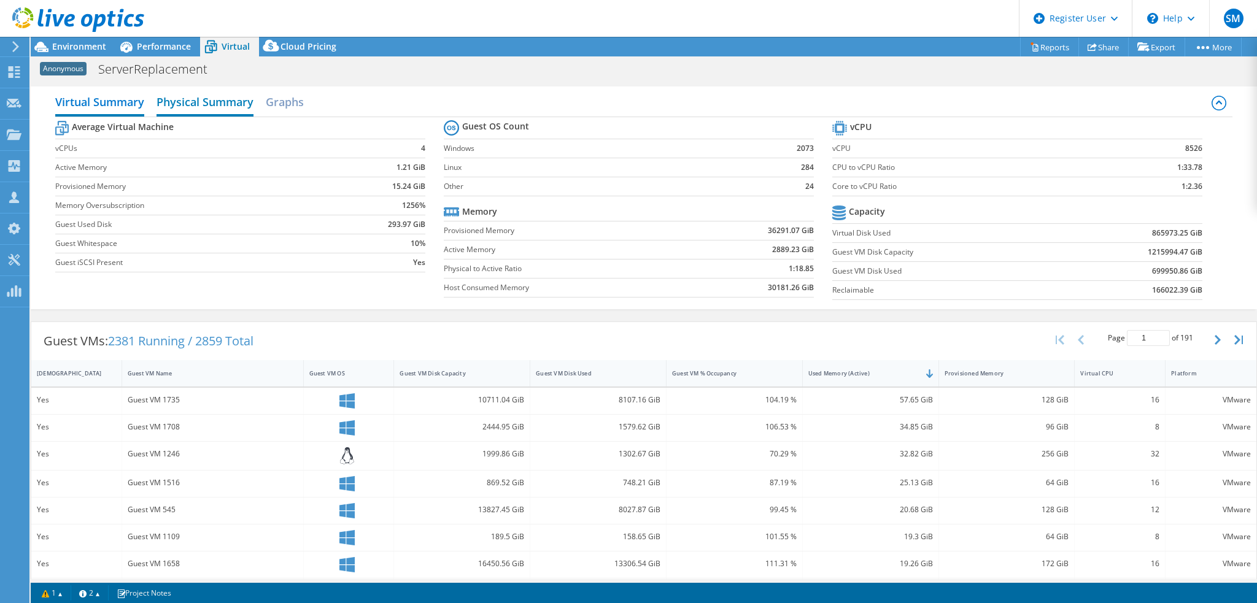
click at [192, 95] on h2 "Physical Summary" at bounding box center [204, 103] width 97 height 27
